Goal: Book appointment/travel/reservation

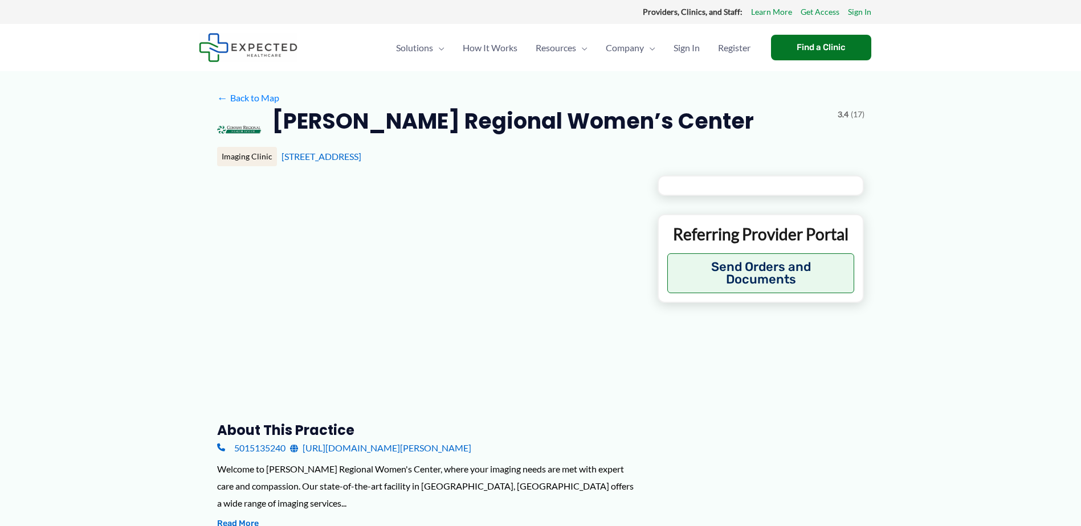
type input "**********"
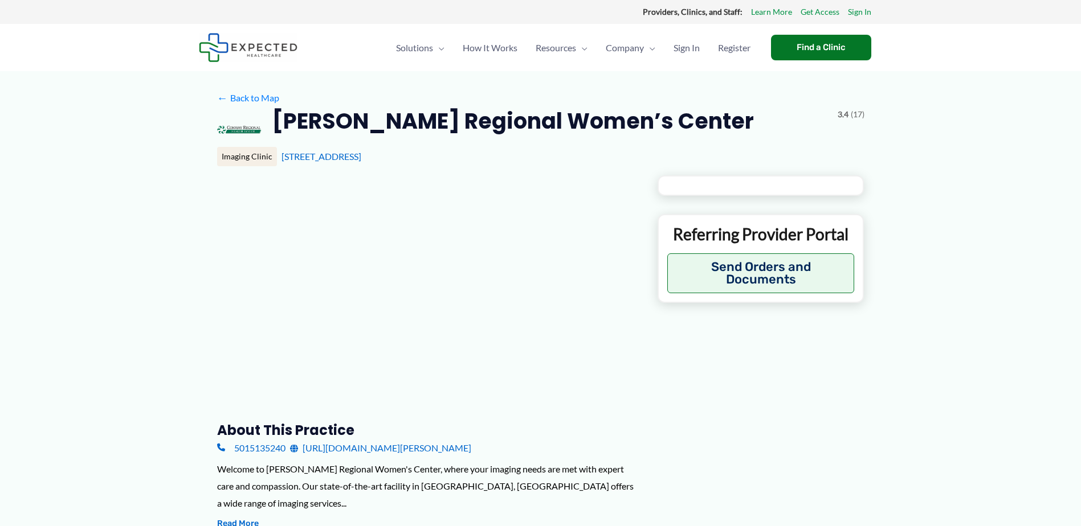
type input "**********"
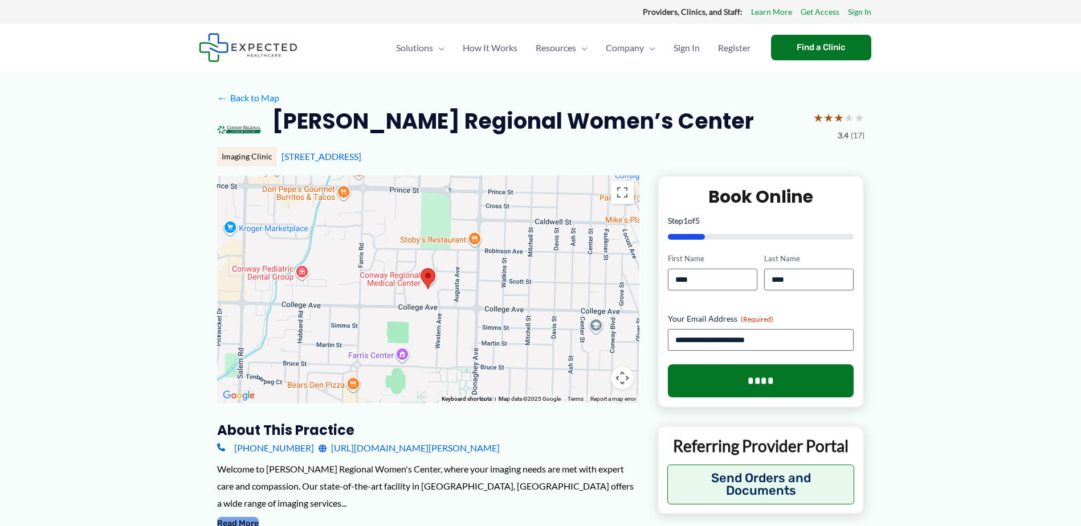
click at [238, 517] on button "Read More" at bounding box center [238, 524] width 42 height 14
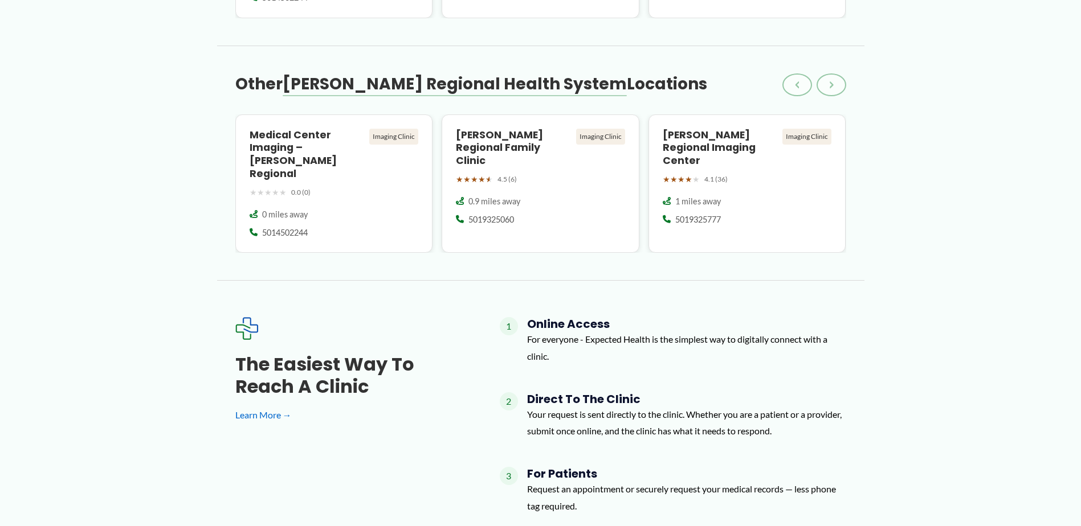
scroll to position [1252, 0]
